Goal: Check status: Check status

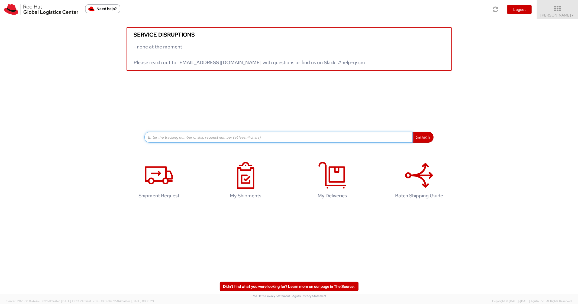
click at [173, 132] on input at bounding box center [278, 137] width 268 height 11
paste input "56301393"
type input "56301393"
click at [412, 132] on button "Search" at bounding box center [422, 137] width 21 height 11
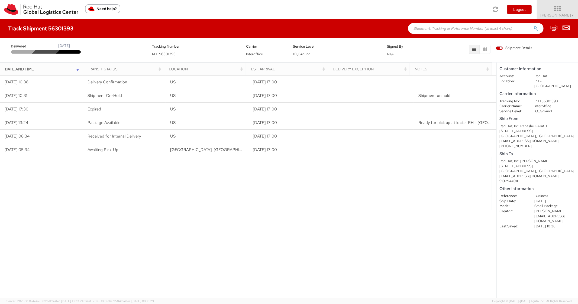
paste input "56627550"
click at [443, 29] on input "56627550" at bounding box center [475, 28] width 135 height 11
type input "56627550"
click at [533, 26] on button "submit" at bounding box center [535, 29] width 5 height 6
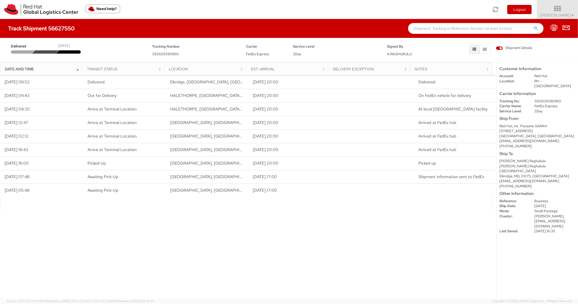
click at [423, 25] on input "text" at bounding box center [475, 28] width 135 height 11
paste input "56596662"
type input "56596662"
click at [533, 26] on button "submit" at bounding box center [535, 29] width 5 height 6
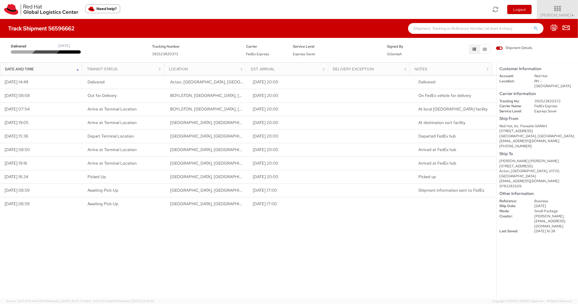
click at [453, 31] on input "text" at bounding box center [475, 28] width 135 height 11
paste input "56596673"
type input "56596673"
click at [533, 26] on button "submit" at bounding box center [535, 29] width 5 height 6
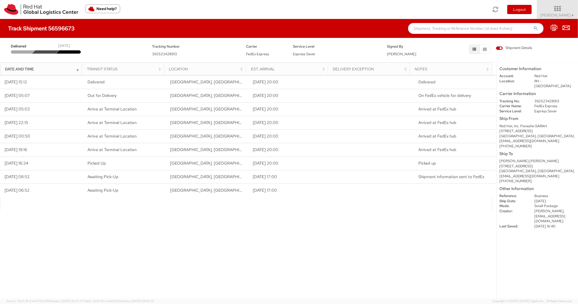
paste input "56596683"
click at [448, 25] on input "56596683" at bounding box center [475, 28] width 135 height 11
type input "56596683"
click at [533, 26] on button "submit" at bounding box center [535, 29] width 5 height 6
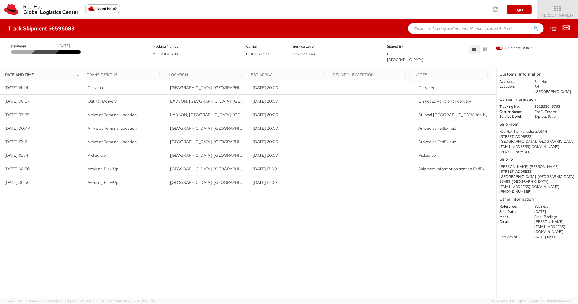
paste input "56596812"
click at [434, 30] on input "56596812" at bounding box center [475, 28] width 135 height 11
type input "56596812"
click at [533, 26] on button "submit" at bounding box center [535, 29] width 5 height 6
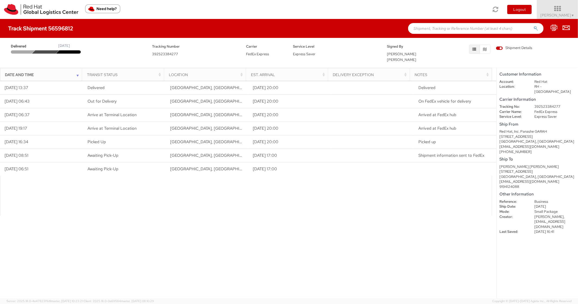
paste input "56596581"
click at [432, 28] on input "56596581" at bounding box center [475, 28] width 135 height 11
type input "56596581"
click at [533, 26] on button "submit" at bounding box center [535, 29] width 5 height 6
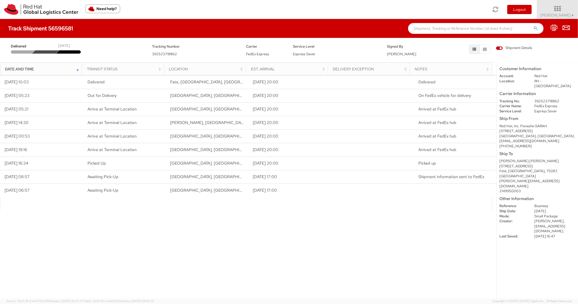
click at [463, 24] on input "text" at bounding box center [475, 28] width 135 height 11
paste input "56596868"
type input "56596868"
click at [533, 26] on button "submit" at bounding box center [535, 29] width 5 height 6
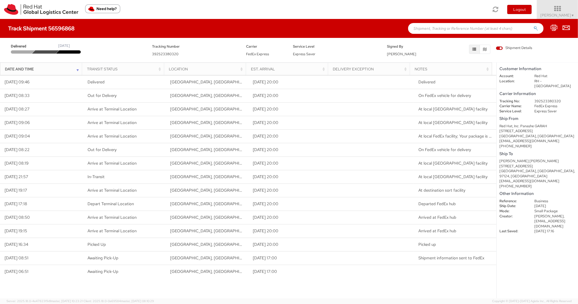
click at [437, 25] on div "Track Shipment 56596868" at bounding box center [289, 28] width 578 height 19
click at [438, 31] on input "text" at bounding box center [475, 28] width 135 height 11
paste input "56596889"
type input "56596889"
click at [533, 26] on button "submit" at bounding box center [535, 29] width 5 height 6
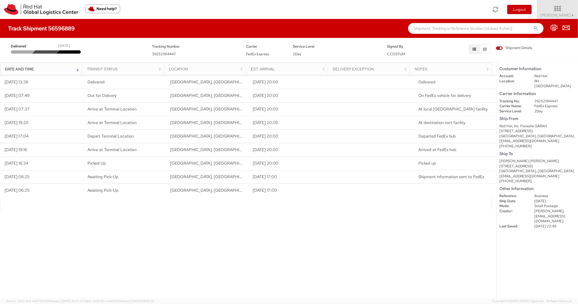
paste input "56596914"
click at [435, 29] on input "56596914" at bounding box center [475, 28] width 135 height 11
type input "56596914"
click at [533, 26] on button "submit" at bounding box center [535, 29] width 5 height 6
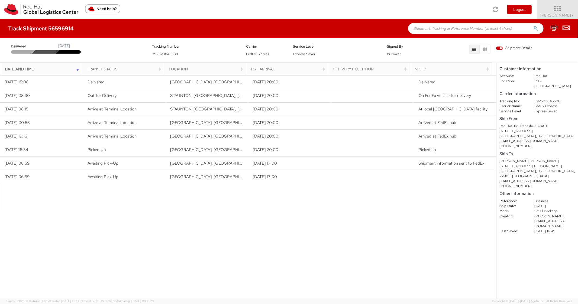
click at [432, 28] on input "text" at bounding box center [475, 28] width 135 height 11
paste input "56596647"
type input "56596647"
click at [533, 26] on button "submit" at bounding box center [535, 29] width 5 height 6
paste input "56596591"
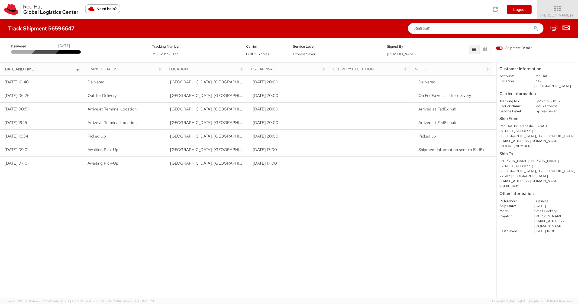
click at [449, 29] on input "56596591" at bounding box center [475, 28] width 135 height 11
click at [533, 28] on input "56596591" at bounding box center [475, 28] width 135 height 11
type input "56596591"
click at [534, 28] on icon "submit" at bounding box center [535, 28] width 5 height 5
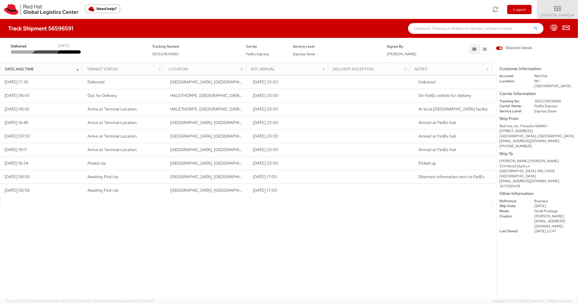
paste input "56596567"
click at [440, 28] on input "text" at bounding box center [475, 28] width 135 height 11
type input "56596567"
click at [533, 26] on button "submit" at bounding box center [535, 29] width 5 height 6
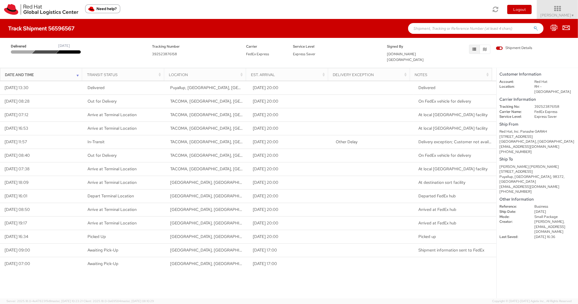
click at [440, 27] on input "text" at bounding box center [475, 28] width 135 height 11
paste input "56596551"
type input "56596551"
click at [533, 26] on button "submit" at bounding box center [535, 29] width 5 height 6
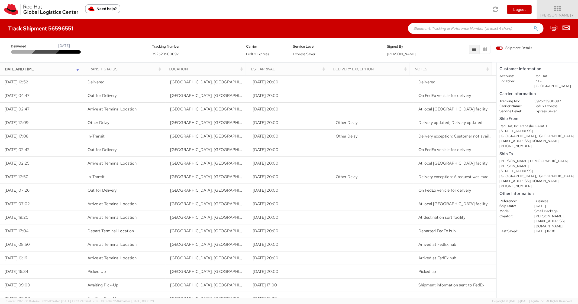
paste input "56523815"
click at [442, 27] on input "56523815" at bounding box center [475, 28] width 135 height 11
type input "56523815"
click at [533, 26] on button "submit" at bounding box center [535, 29] width 5 height 6
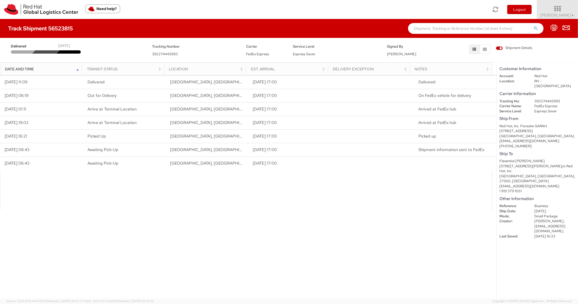
click at [434, 24] on input "text" at bounding box center [475, 28] width 135 height 11
paste input "56523791"
type input "56523791"
click at [533, 26] on button "submit" at bounding box center [535, 29] width 5 height 6
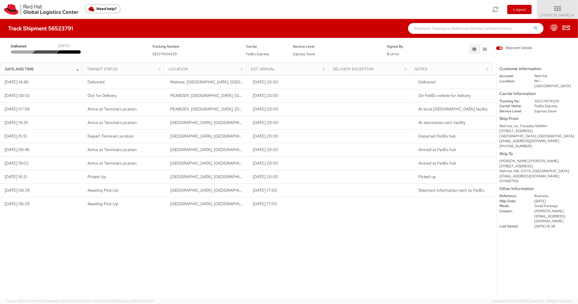
paste input "56523796"
click at [443, 32] on input "56523796" at bounding box center [475, 28] width 135 height 11
type input "56523796"
click at [533, 26] on button "submit" at bounding box center [535, 29] width 5 height 6
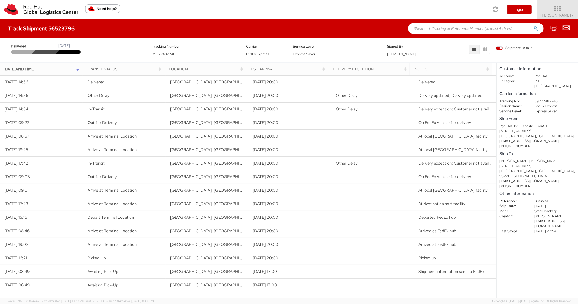
click at [431, 36] on div "Track Shipment 56523796" at bounding box center [289, 28] width 578 height 19
paste input "56523804"
click at [435, 32] on input "text" at bounding box center [475, 28] width 135 height 11
click at [539, 30] on input "56523804" at bounding box center [475, 28] width 135 height 11
type input "56523804"
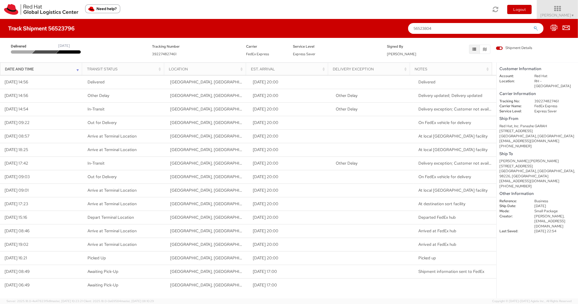
click at [535, 28] on icon "submit" at bounding box center [535, 28] width 5 height 5
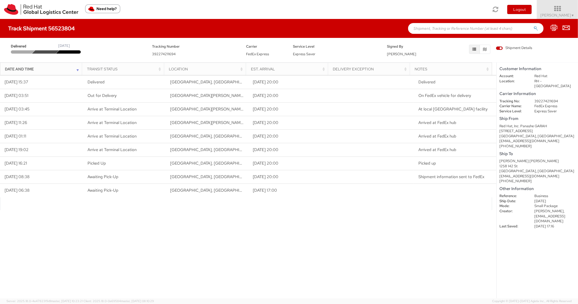
click at [434, 30] on input "text" at bounding box center [475, 28] width 135 height 11
paste input "56523785"
type input "56523785"
click at [533, 26] on button "submit" at bounding box center [535, 29] width 5 height 6
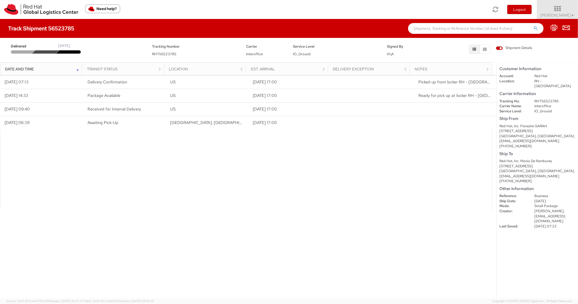
paste input "56523776"
click at [435, 29] on input "56523776" at bounding box center [475, 28] width 135 height 11
type input "56523776"
click at [533, 26] on button "submit" at bounding box center [535, 29] width 5 height 6
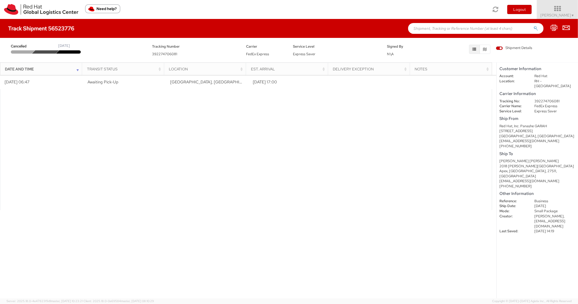
click at [544, 99] on dd "392274706081" at bounding box center [554, 101] width 49 height 5
copy dd "392274706081"
click at [438, 31] on input "text" at bounding box center [475, 28] width 135 height 11
paste input "56540788"
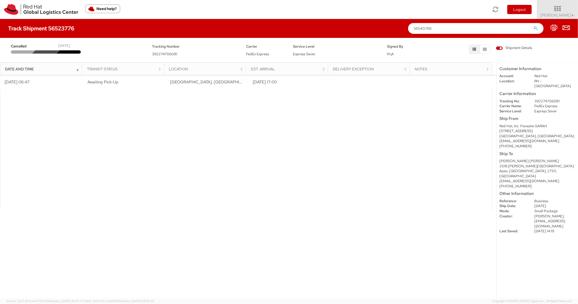
type input "56540788"
click at [533, 26] on button "submit" at bounding box center [535, 29] width 5 height 6
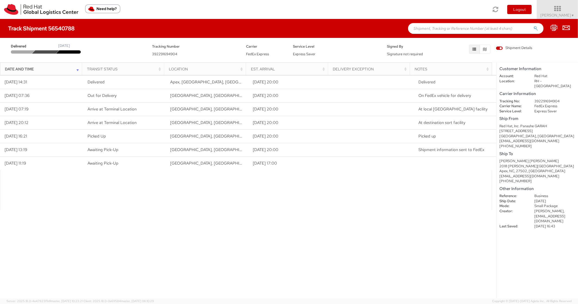
click at [442, 28] on input "text" at bounding box center [475, 28] width 135 height 11
paste input "56596517"
type input "56596517"
click at [533, 26] on button "submit" at bounding box center [535, 29] width 5 height 6
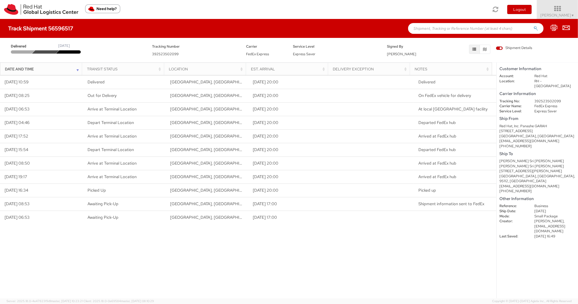
paste input "56596496"
click at [427, 24] on input "56596496" at bounding box center [475, 28] width 135 height 11
type input "56596496"
click at [533, 26] on button "submit" at bounding box center [535, 29] width 5 height 6
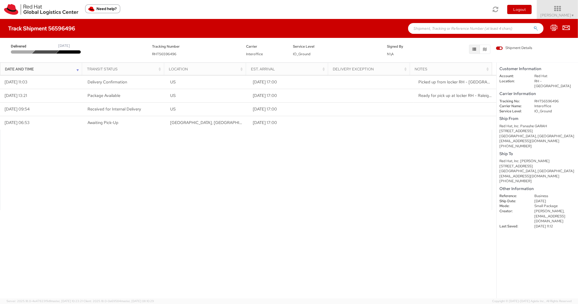
click at [439, 32] on input "text" at bounding box center [475, 28] width 135 height 11
paste input "56523812"
type input "56523812"
click at [533, 26] on button "submit" at bounding box center [535, 29] width 5 height 6
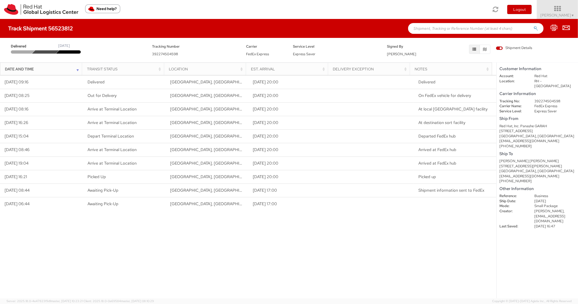
click at [420, 34] on div "Track Shipment 56523812" at bounding box center [289, 28] width 578 height 19
paste input "56523763"
type input "56523763"
click at [533, 26] on button "submit" at bounding box center [535, 29] width 5 height 6
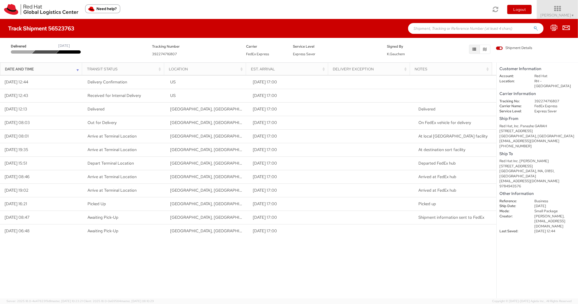
click at [444, 27] on input "text" at bounding box center [475, 28] width 135 height 11
paste input "56552616"
type input "56552616"
click at [533, 26] on button "submit" at bounding box center [535, 29] width 5 height 6
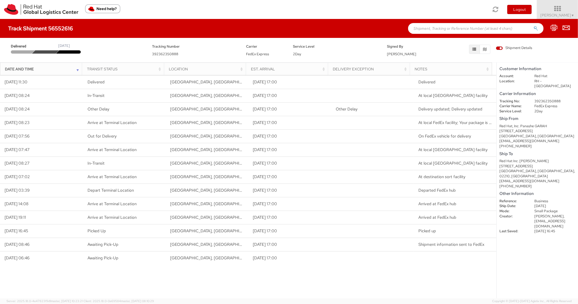
paste input "56648792"
click at [452, 27] on input "text" at bounding box center [475, 28] width 135 height 11
type input "56648792"
click at [533, 26] on button "submit" at bounding box center [535, 29] width 5 height 6
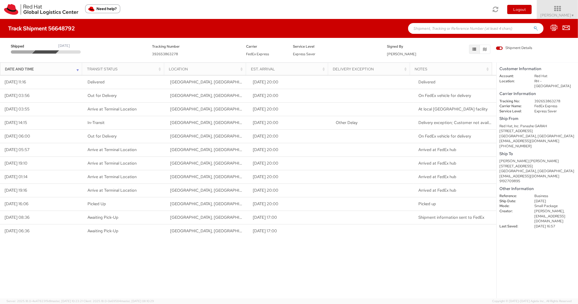
paste input "56553615"
click at [447, 25] on input "56553615" at bounding box center [475, 28] width 135 height 11
type input "56553615"
click at [533, 26] on button "submit" at bounding box center [535, 29] width 5 height 6
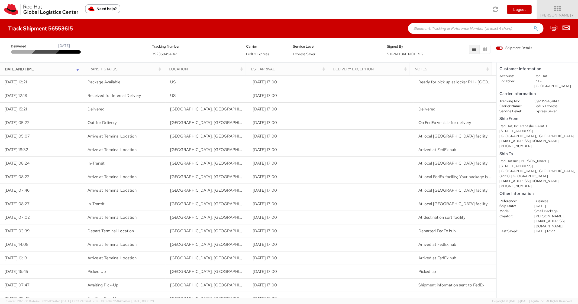
click at [457, 37] on div "Track Shipment 56553615" at bounding box center [289, 28] width 578 height 19
click at [454, 29] on input "text" at bounding box center [475, 28] width 135 height 11
paste input "56611106"
type input "56611106"
click at [533, 26] on button "submit" at bounding box center [535, 29] width 5 height 6
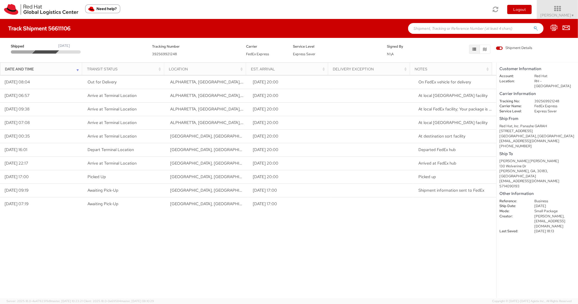
click at [448, 28] on input "text" at bounding box center [475, 28] width 135 height 11
paste input "56553791"
type input "56553791"
click at [533, 26] on button "submit" at bounding box center [535, 29] width 5 height 6
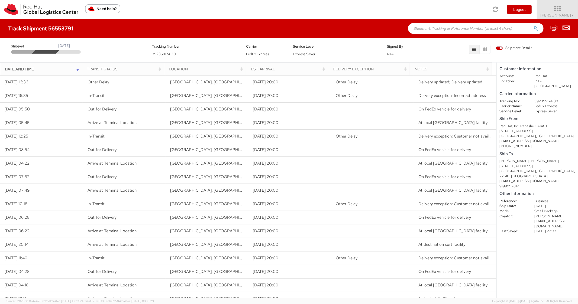
click at [548, 99] on dd "392359174130" at bounding box center [554, 101] width 49 height 5
copy dd "392359174130"
drag, startPoint x: 457, startPoint y: 28, endPoint x: 454, endPoint y: 28, distance: 3.6
click at [457, 28] on input "text" at bounding box center [475, 28] width 135 height 11
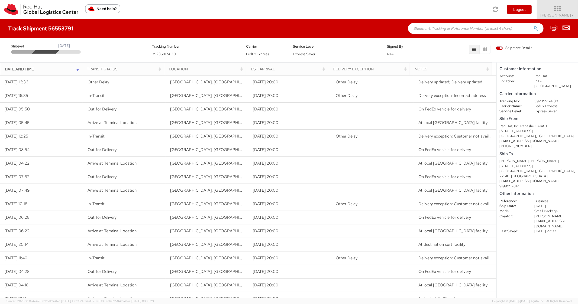
paste input "56554010"
type input "56554010"
click at [533, 26] on button "submit" at bounding box center [535, 29] width 5 height 6
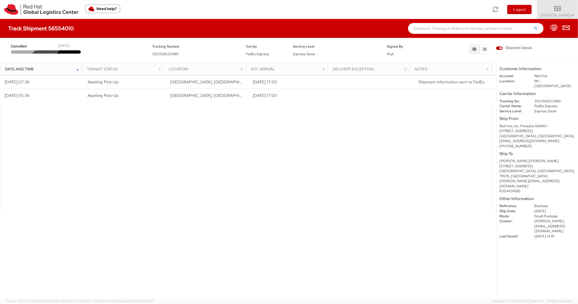
paste input "56567172"
click at [421, 23] on input "56567172" at bounding box center [475, 28] width 135 height 11
type input "56567172"
click at [533, 26] on button "submit" at bounding box center [535, 29] width 5 height 6
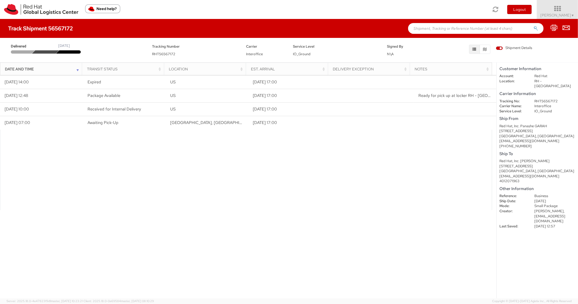
paste input "56568540"
click at [435, 31] on input "text" at bounding box center [475, 28] width 135 height 11
type input "56568540"
click at [533, 26] on button "submit" at bounding box center [535, 29] width 5 height 6
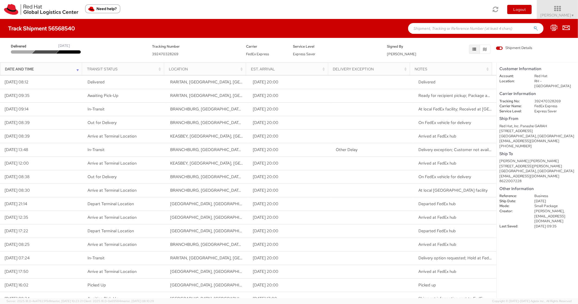
click at [472, 28] on input "text" at bounding box center [475, 28] width 135 height 11
paste input "56524312"
type input "56524312"
click at [533, 26] on button "submit" at bounding box center [535, 29] width 5 height 6
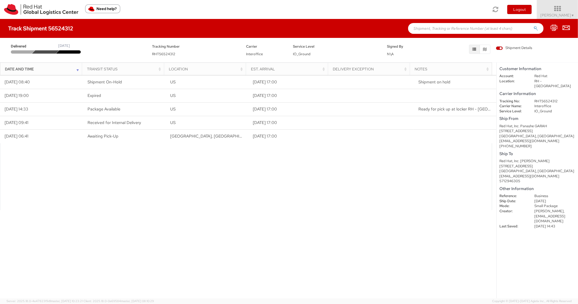
click at [452, 35] on div "Track Shipment 56524312" at bounding box center [289, 28] width 578 height 19
click at [453, 29] on input "text" at bounding box center [475, 28] width 135 height 11
paste input "56567503"
type input "56567503"
click at [533, 26] on button "submit" at bounding box center [535, 29] width 5 height 6
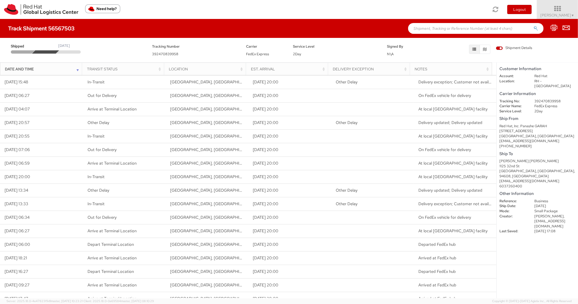
click at [549, 99] on dd "392470839958" at bounding box center [554, 101] width 49 height 5
copy dd "392470839958"
click at [422, 25] on input "text" at bounding box center [475, 28] width 135 height 11
paste input "56567587"
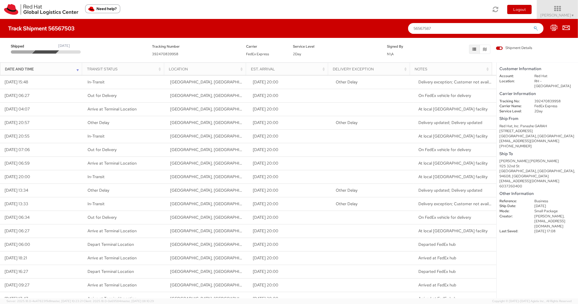
type input "56567587"
click at [533, 26] on button "submit" at bounding box center [535, 29] width 5 height 6
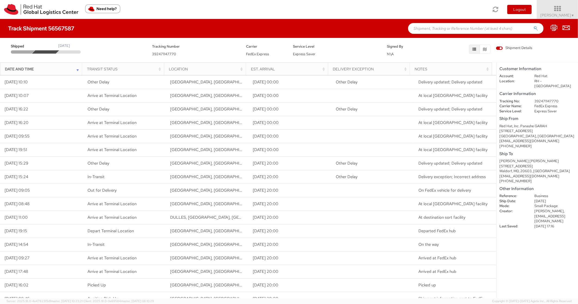
click at [449, 22] on div "Track Shipment 56567587" at bounding box center [289, 28] width 578 height 19
click at [448, 24] on input "text" at bounding box center [475, 28] width 135 height 11
paste input "56611136"
type input "56611136"
click at [533, 26] on button "submit" at bounding box center [535, 29] width 5 height 6
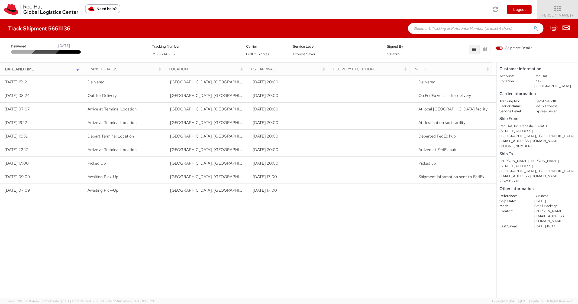
click at [445, 23] on agx-shipment-search-field at bounding box center [475, 28] width 135 height 11
click at [442, 27] on input "text" at bounding box center [475, 28] width 135 height 11
paste input "56569343"
type input "56569343"
click at [533, 26] on button "submit" at bounding box center [535, 29] width 5 height 6
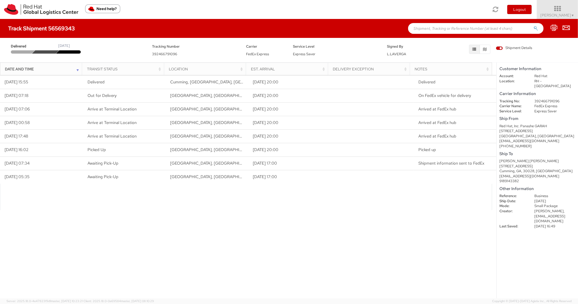
click at [449, 31] on input "text" at bounding box center [475, 28] width 135 height 11
paste input "56611892"
type input "56611892"
click at [533, 26] on button "submit" at bounding box center [535, 29] width 5 height 6
click at [436, 24] on input "text" at bounding box center [475, 28] width 135 height 11
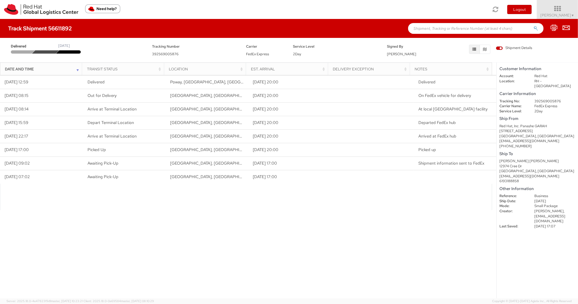
paste input "56610745"
type input "56610745"
click at [533, 26] on button "submit" at bounding box center [535, 29] width 5 height 6
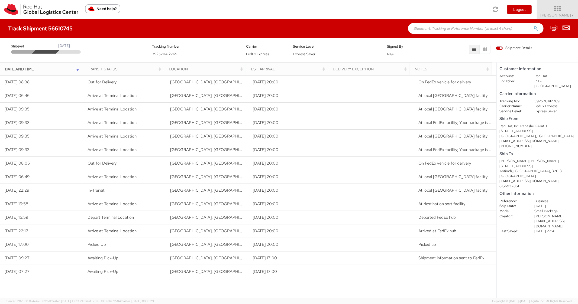
click at [448, 28] on input "text" at bounding box center [475, 28] width 135 height 11
paste input "56610853"
type input "56610853"
click at [533, 26] on button "submit" at bounding box center [535, 29] width 5 height 6
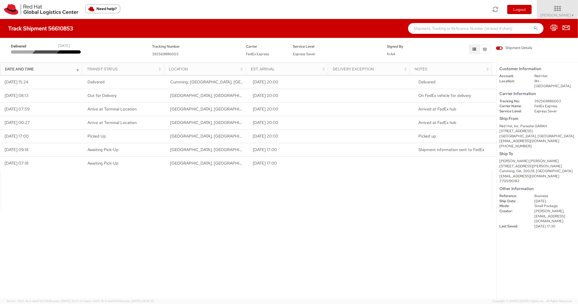
click at [441, 29] on input "text" at bounding box center [475, 28] width 135 height 11
paste input "56610782"
type input "56610782"
click at [533, 26] on button "submit" at bounding box center [535, 29] width 5 height 6
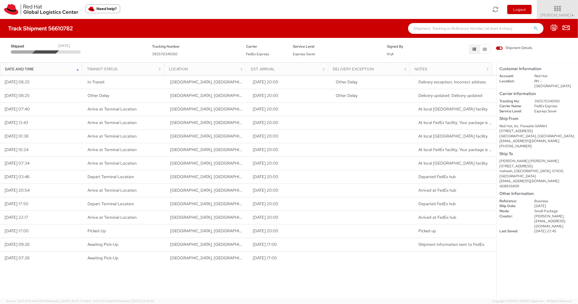
click at [457, 25] on input "text" at bounding box center [475, 28] width 135 height 11
paste input "56610871"
type input "56610871"
click at [533, 26] on button "submit" at bounding box center [535, 29] width 5 height 6
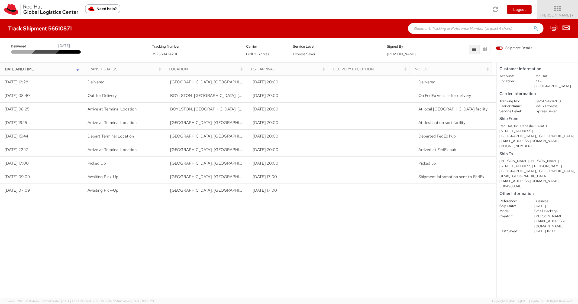
click at [451, 25] on input "text" at bounding box center [475, 28] width 135 height 11
paste input "56610895"
type input "56610895"
click at [533, 26] on button "submit" at bounding box center [535, 29] width 5 height 6
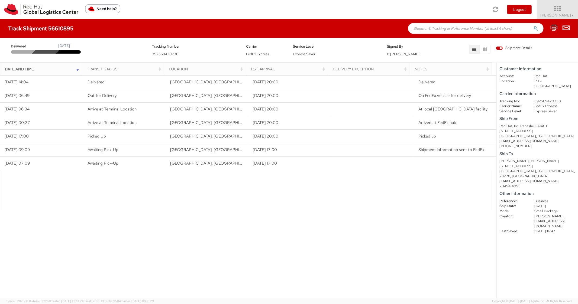
click at [439, 29] on input "text" at bounding box center [475, 28] width 135 height 11
paste input "56611239"
type input "56611239"
click at [533, 26] on button "submit" at bounding box center [535, 29] width 5 height 6
paste input "56611271"
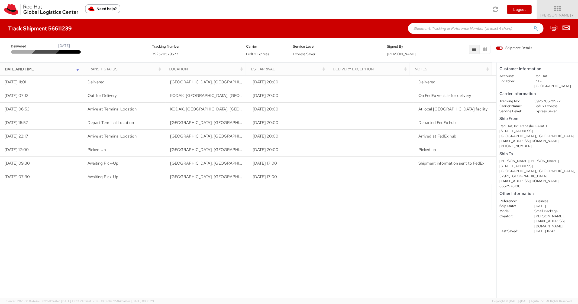
click at [440, 28] on input "text" at bounding box center [475, 28] width 135 height 11
type input "56611271"
click at [533, 26] on button "submit" at bounding box center [535, 29] width 5 height 6
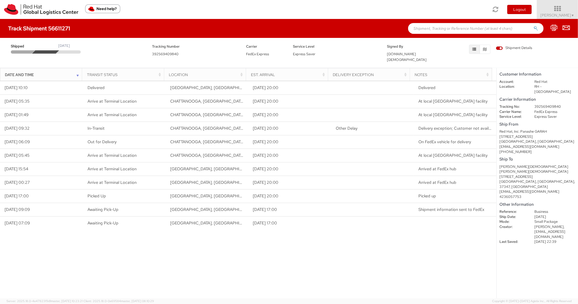
click at [436, 27] on input "text" at bounding box center [475, 28] width 135 height 11
paste input "56611309"
type input "56611309"
click at [533, 26] on button "submit" at bounding box center [535, 29] width 5 height 6
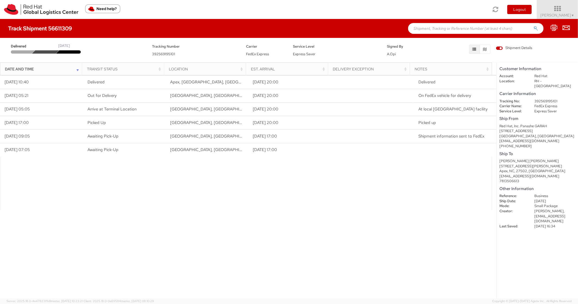
click at [419, 24] on input "text" at bounding box center [475, 28] width 135 height 11
paste input "56611344"
type input "56611344"
click at [533, 26] on button "submit" at bounding box center [535, 29] width 5 height 6
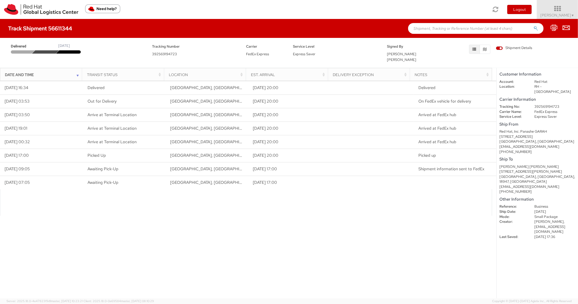
paste input "56611366"
click at [441, 28] on input "56611366" at bounding box center [475, 28] width 135 height 11
type input "56611366"
click at [533, 26] on button "submit" at bounding box center [535, 29] width 5 height 6
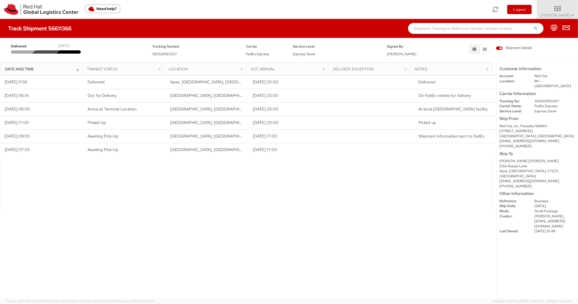
click at [436, 27] on input "text" at bounding box center [475, 28] width 135 height 11
paste input "56611901"
type input "56611901"
click at [533, 26] on button "submit" at bounding box center [535, 29] width 5 height 6
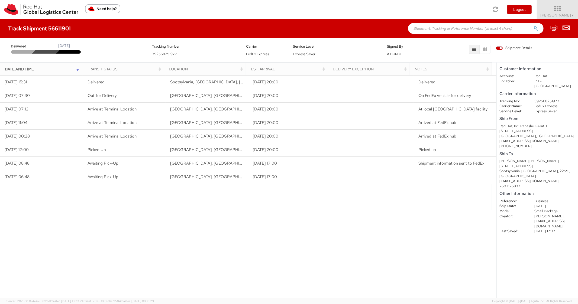
click at [435, 26] on input "text" at bounding box center [475, 28] width 135 height 11
paste input "56469959"
type input "56469959"
click at [533, 26] on button "submit" at bounding box center [535, 29] width 5 height 6
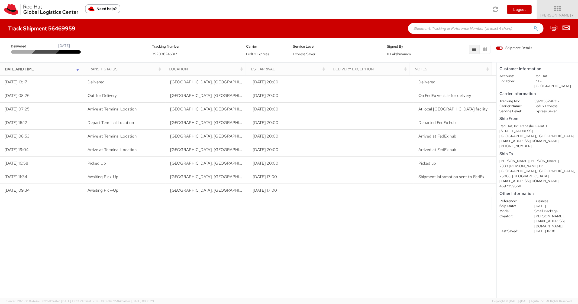
drag, startPoint x: 450, startPoint y: 29, endPoint x: 445, endPoint y: 29, distance: 5.7
click at [447, 29] on input "text" at bounding box center [475, 28] width 135 height 11
paste input "56611417"
type input "56611417"
click at [533, 26] on button "submit" at bounding box center [535, 29] width 5 height 6
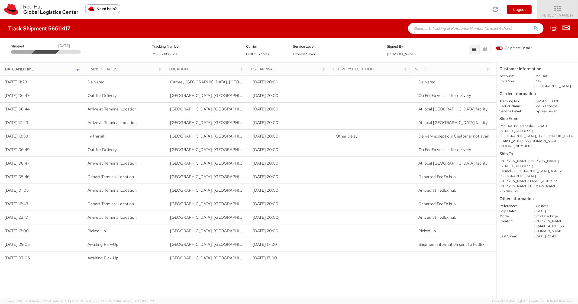
paste input "56508632"
click at [470, 24] on input "text" at bounding box center [475, 28] width 135 height 11
type input "56508632"
click at [533, 26] on button "submit" at bounding box center [535, 29] width 5 height 6
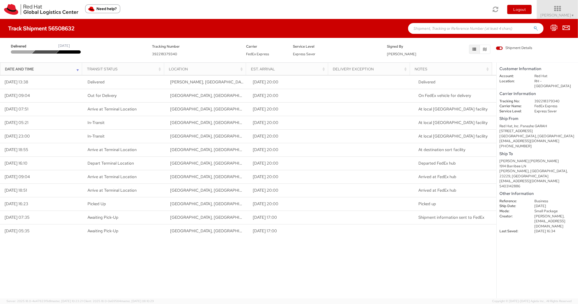
paste input "56611444"
click at [436, 28] on input "56611444" at bounding box center [475, 28] width 135 height 11
type input "56611444"
click at [533, 26] on button "submit" at bounding box center [535, 29] width 5 height 6
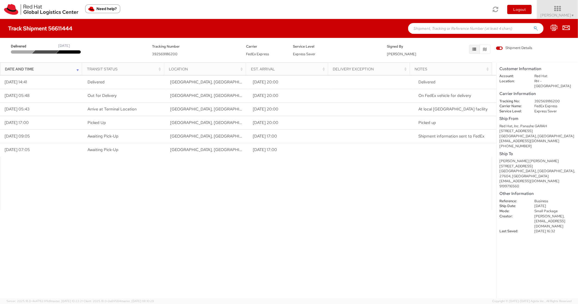
paste input "56569376"
click at [428, 31] on input "text" at bounding box center [475, 28] width 135 height 11
type input "56569376"
click at [533, 26] on button "submit" at bounding box center [535, 29] width 5 height 6
drag, startPoint x: 445, startPoint y: 15, endPoint x: 440, endPoint y: 22, distance: 9.5
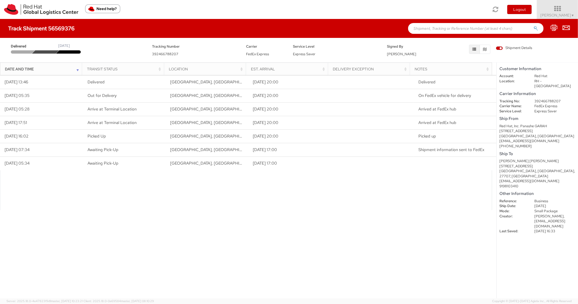
click at [444, 17] on div "Toggle navigation Logout Panashe GARAH ▼ Home Shipment Request My Shipments My …" at bounding box center [289, 9] width 578 height 19
click at [433, 30] on input "text" at bounding box center [475, 28] width 135 height 11
paste input "56611489"
type input "56611489"
click at [533, 26] on button "submit" at bounding box center [535, 29] width 5 height 6
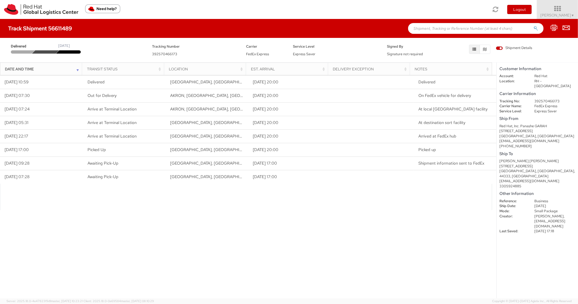
click at [424, 23] on input "text" at bounding box center [475, 28] width 135 height 11
paste input "56611723"
type input "56611723"
click at [533, 26] on button "submit" at bounding box center [535, 29] width 5 height 6
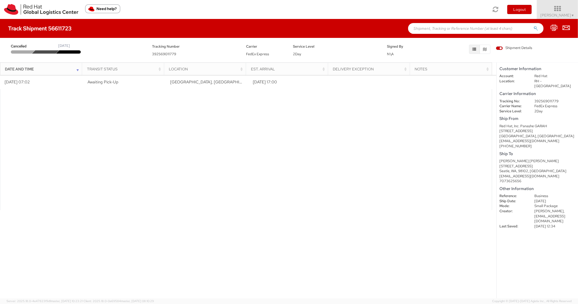
click at [440, 32] on input "text" at bounding box center [475, 28] width 135 height 11
paste input "56611938"
type input "56611938"
click at [533, 26] on button "submit" at bounding box center [535, 29] width 5 height 6
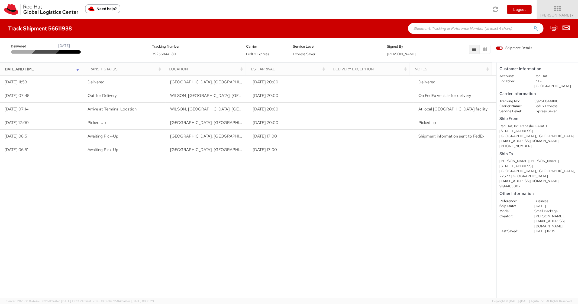
click at [444, 30] on input "text" at bounding box center [475, 28] width 135 height 11
paste input "56611735"
type input "56611735"
click at [533, 26] on button "submit" at bounding box center [535, 29] width 5 height 6
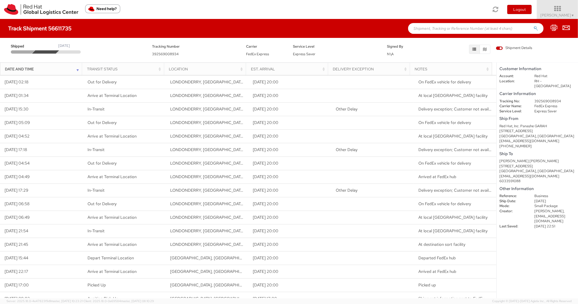
click at [462, 32] on input "text" at bounding box center [475, 28] width 135 height 11
paste input "56611968"
type input "56611968"
click at [533, 26] on button "submit" at bounding box center [535, 29] width 5 height 6
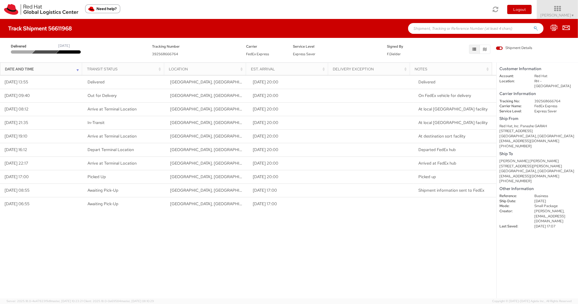
paste input "56611747"
click at [432, 27] on input "56611747" at bounding box center [475, 28] width 135 height 11
type input "56611747"
click at [533, 26] on button "submit" at bounding box center [535, 29] width 5 height 6
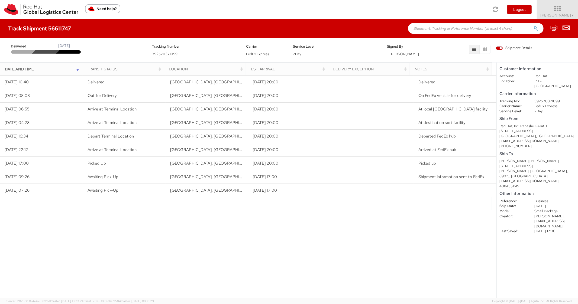
paste input "56611769"
click at [422, 32] on input "56611769" at bounding box center [475, 28] width 135 height 11
type input "56611769"
click at [533, 26] on button "submit" at bounding box center [535, 29] width 5 height 6
click at [445, 30] on input "text" at bounding box center [475, 28] width 135 height 11
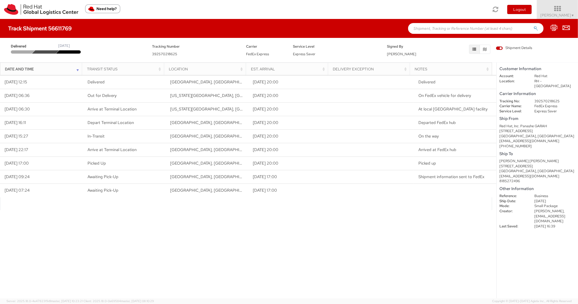
paste input "56611785"
type input "56611785"
click at [533, 26] on button "submit" at bounding box center [535, 29] width 5 height 6
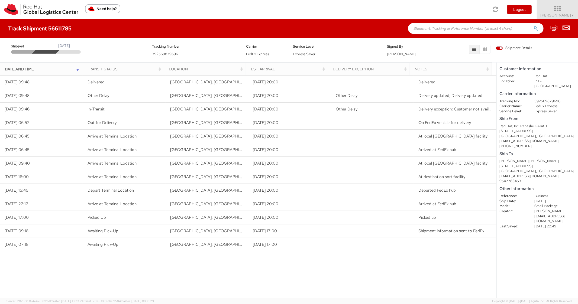
paste input "56611795"
click at [431, 26] on input "56611795" at bounding box center [475, 28] width 135 height 11
type input "56611795"
click at [533, 26] on button "submit" at bounding box center [535, 29] width 5 height 6
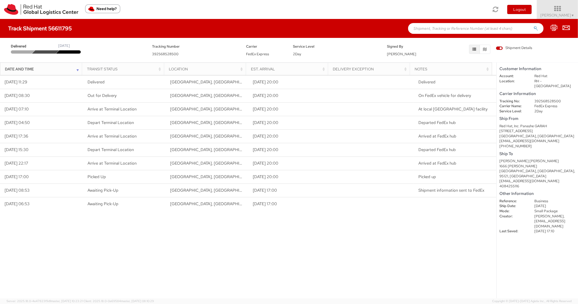
paste input "56612005"
click at [460, 32] on input "56612005" at bounding box center [475, 28] width 135 height 11
type input "56612005"
click at [533, 26] on button "submit" at bounding box center [535, 29] width 5 height 6
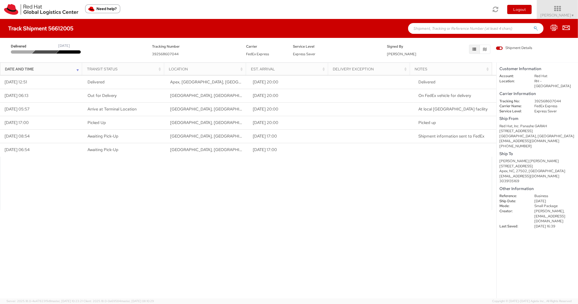
click at [431, 30] on input "text" at bounding box center [475, 28] width 135 height 11
paste input "56611848"
type input "56611848"
click at [533, 26] on button "submit" at bounding box center [535, 29] width 5 height 6
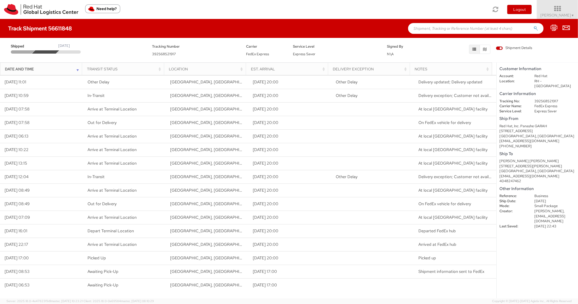
click at [444, 30] on input "text" at bounding box center [475, 28] width 135 height 11
paste input "56612039"
type input "56612039"
click at [533, 26] on button "submit" at bounding box center [535, 29] width 5 height 6
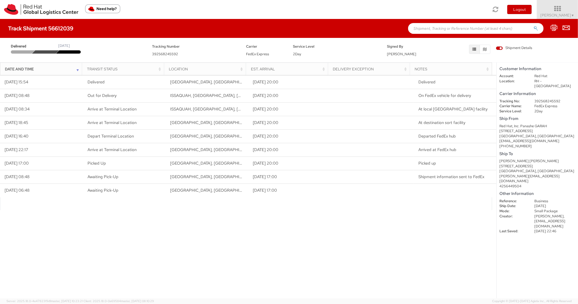
click at [439, 33] on input "text" at bounding box center [475, 28] width 135 height 11
paste input "56611917"
type input "56611917"
click at [533, 26] on button "submit" at bounding box center [535, 29] width 5 height 6
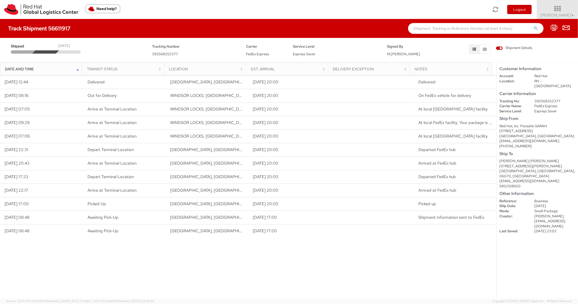
click at [435, 30] on input "text" at bounding box center [475, 28] width 135 height 11
paste input "56611866"
type input "56611866"
click at [533, 26] on button "submit" at bounding box center [535, 29] width 5 height 6
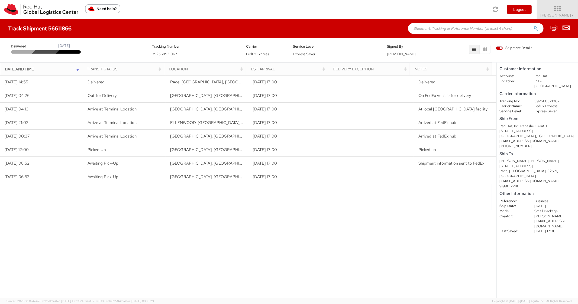
click at [433, 29] on input "text" at bounding box center [475, 28] width 135 height 11
paste input "56611909"
type input "56611909"
click at [533, 26] on button "submit" at bounding box center [535, 29] width 5 height 6
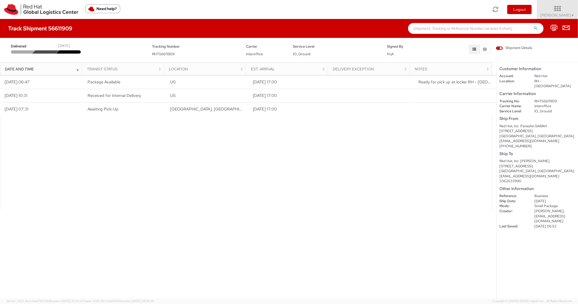
paste input "56626306"
click at [447, 30] on input "56626306" at bounding box center [475, 28] width 135 height 11
type input "56626306"
click at [533, 26] on button "submit" at bounding box center [535, 29] width 5 height 6
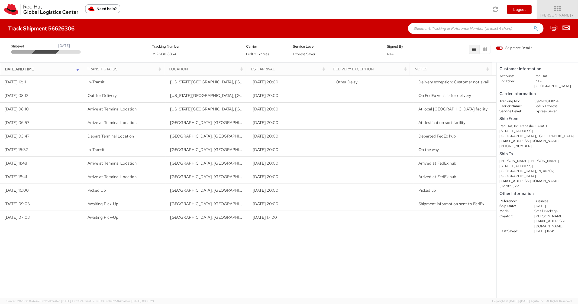
click at [454, 30] on input "text" at bounding box center [475, 28] width 135 height 11
paste input "56626340"
type input "56626340"
click at [533, 26] on button "submit" at bounding box center [535, 29] width 5 height 6
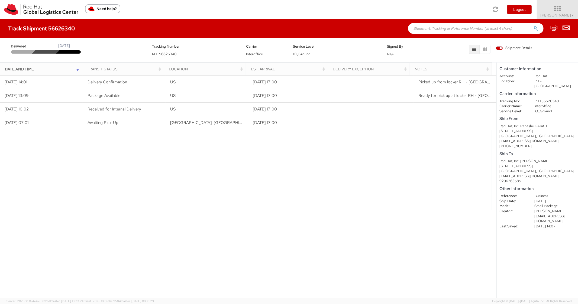
click at [439, 34] on div "Track Shipment 56626340" at bounding box center [289, 28] width 578 height 19
click at [442, 31] on input "text" at bounding box center [475, 28] width 135 height 11
paste input "56626372"
type input "56626372"
click at [533, 26] on button "submit" at bounding box center [535, 29] width 5 height 6
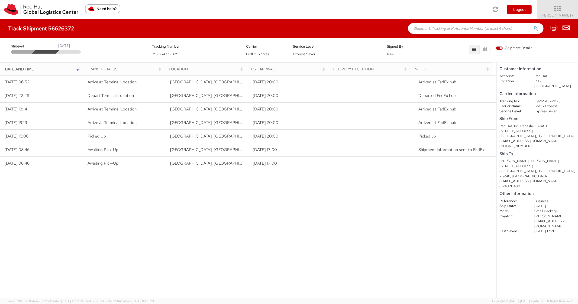
click at [441, 24] on input "text" at bounding box center [475, 28] width 135 height 11
paste input "56626408"
type input "56626408"
click at [533, 26] on button "submit" at bounding box center [535, 29] width 5 height 6
